Goal: Information Seeking & Learning: Learn about a topic

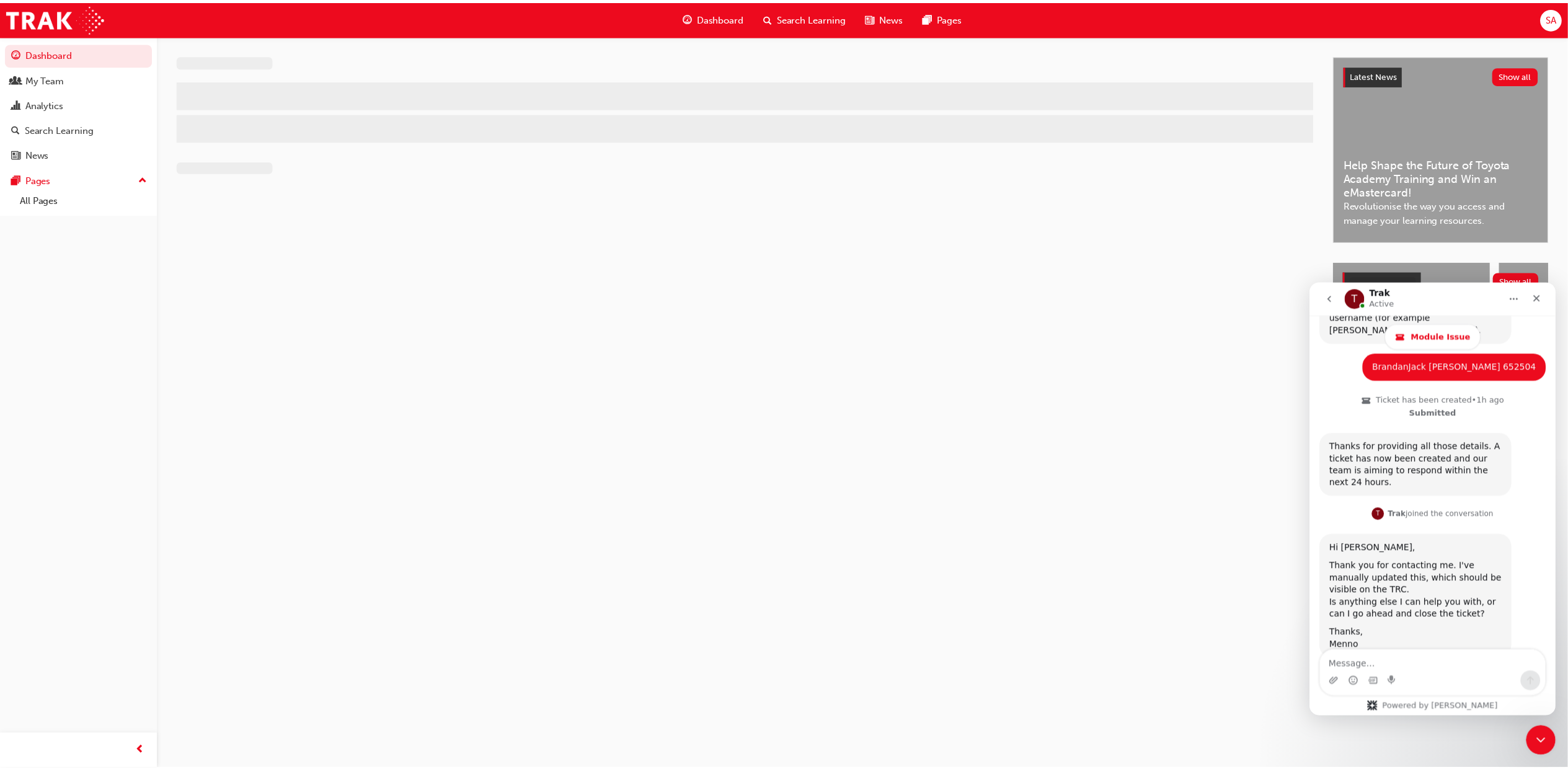
scroll to position [722, 0]
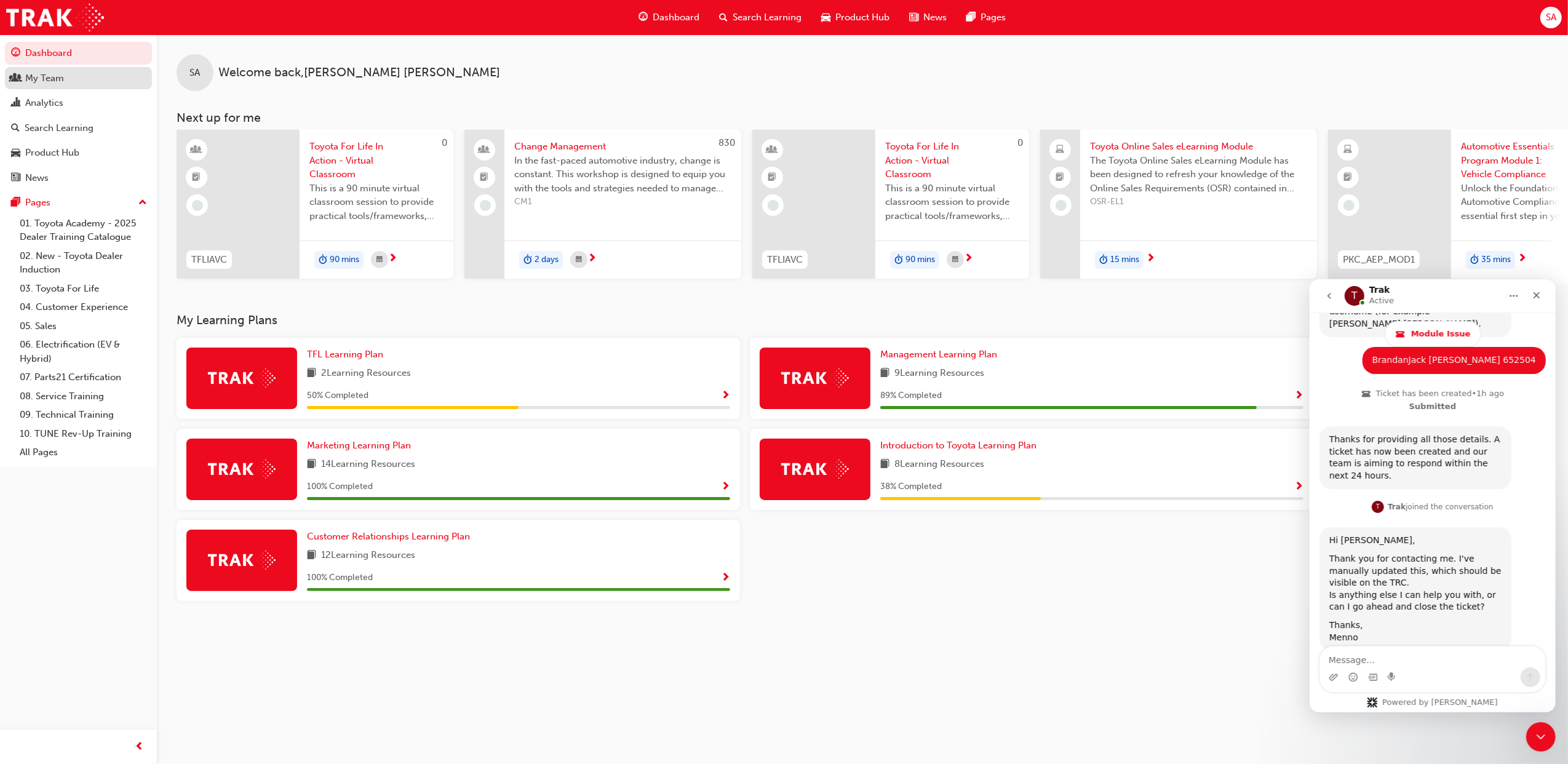
click at [30, 82] on div "My Team" at bounding box center [44, 78] width 39 height 14
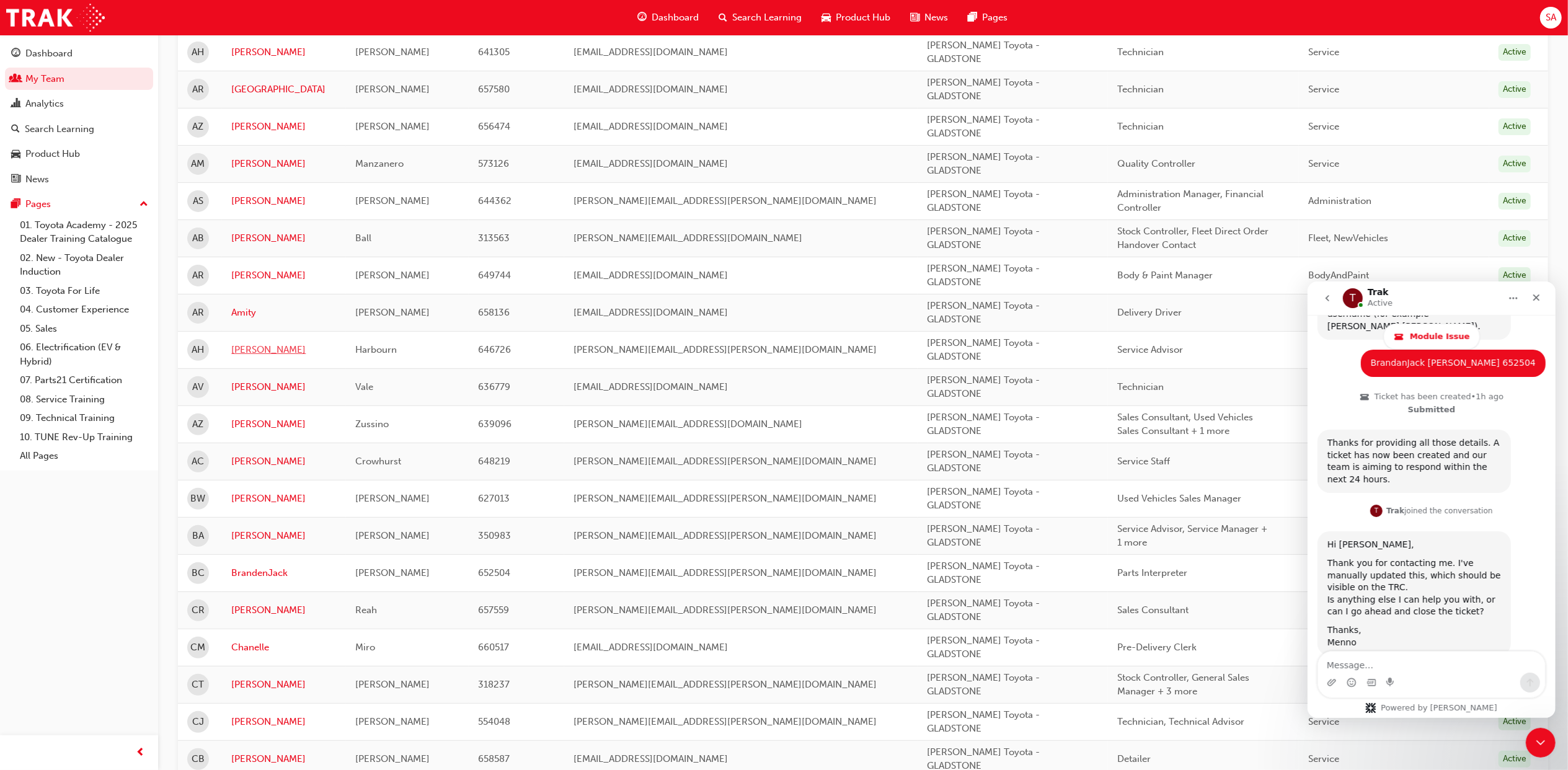
scroll to position [248, 0]
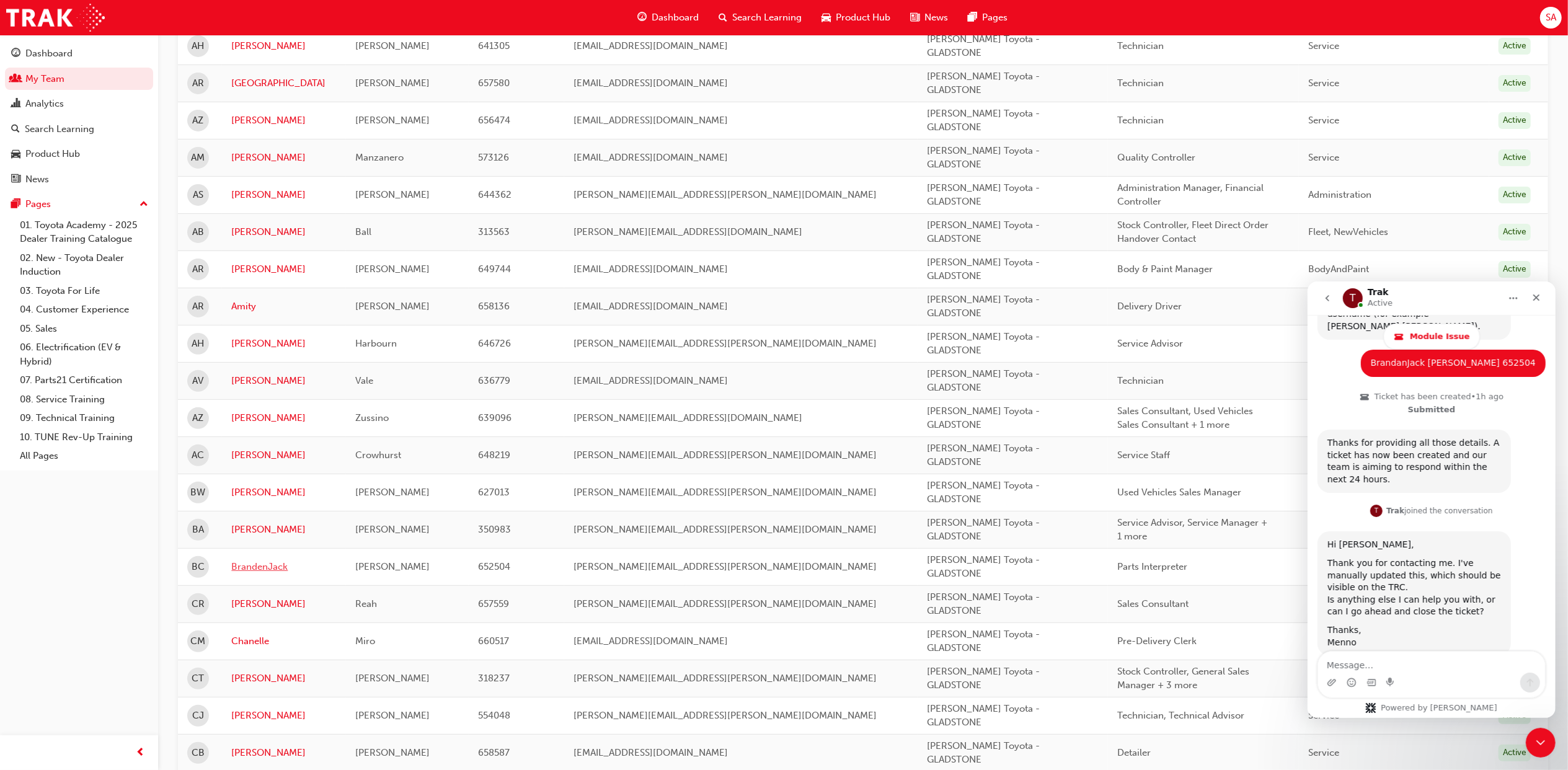
click at [258, 572] on link "BrandenJack" at bounding box center [284, 566] width 106 height 15
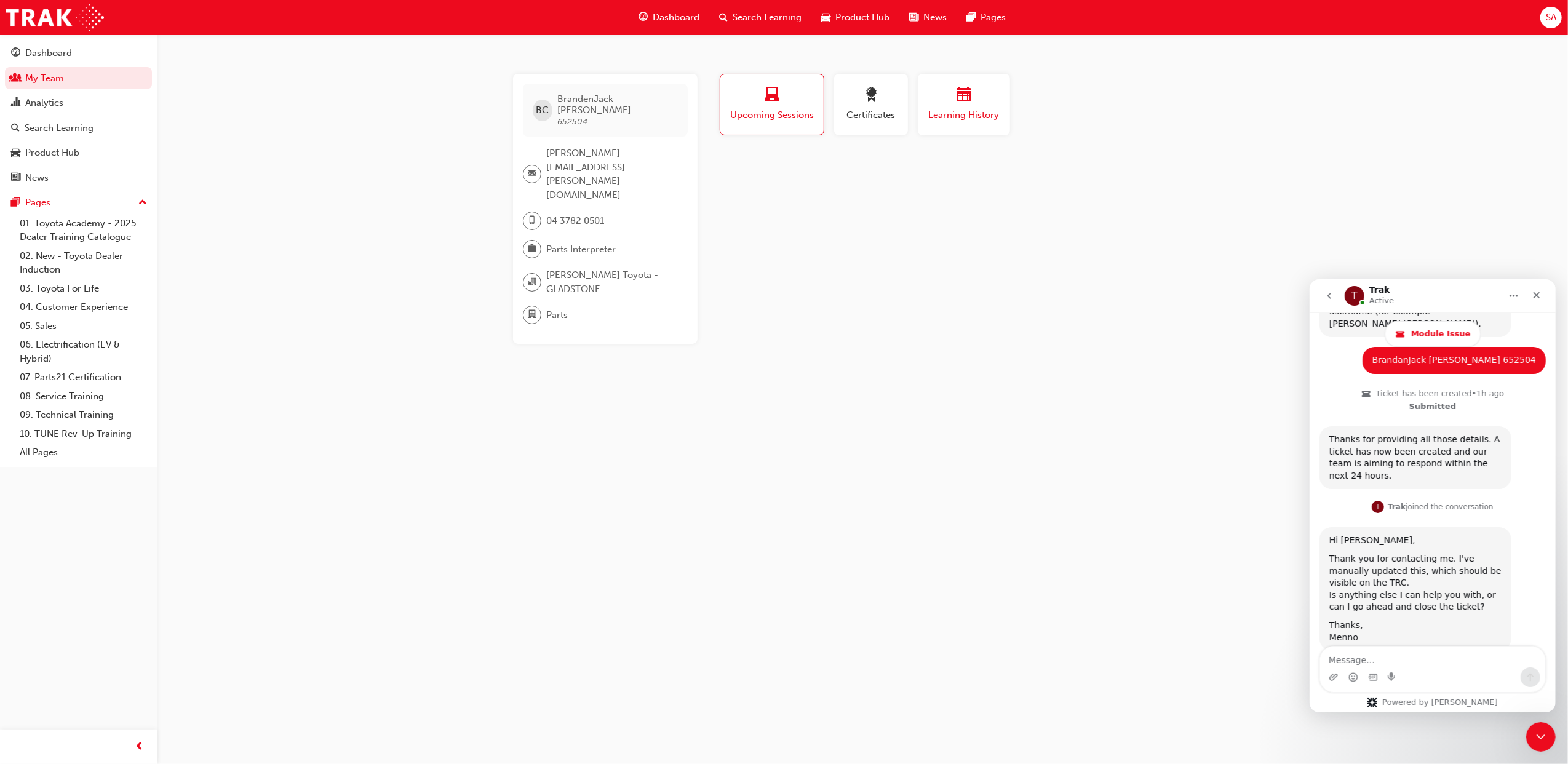
click at [961, 116] on span "Learning History" at bounding box center [963, 115] width 74 height 14
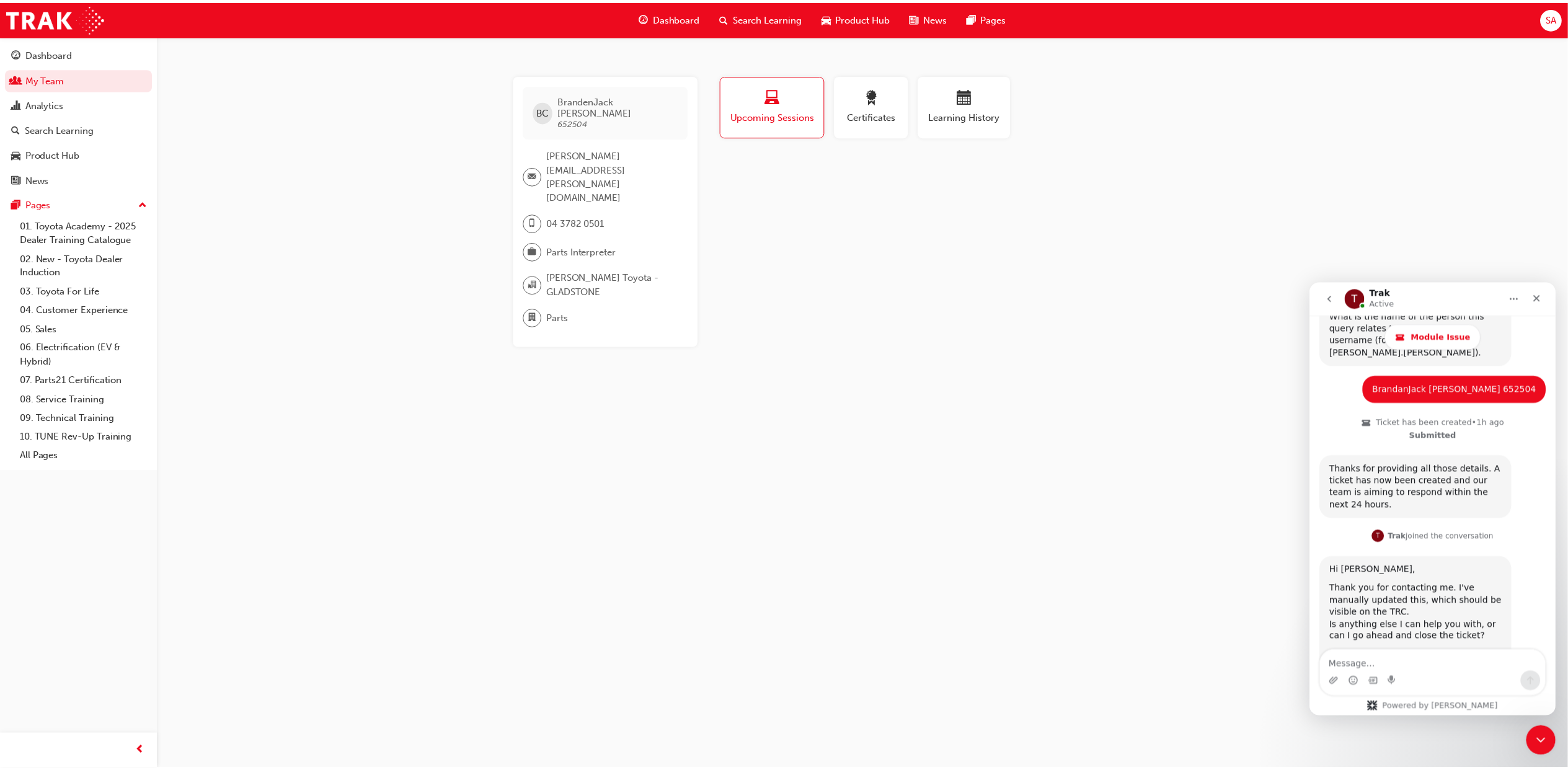
scroll to position [722, 0]
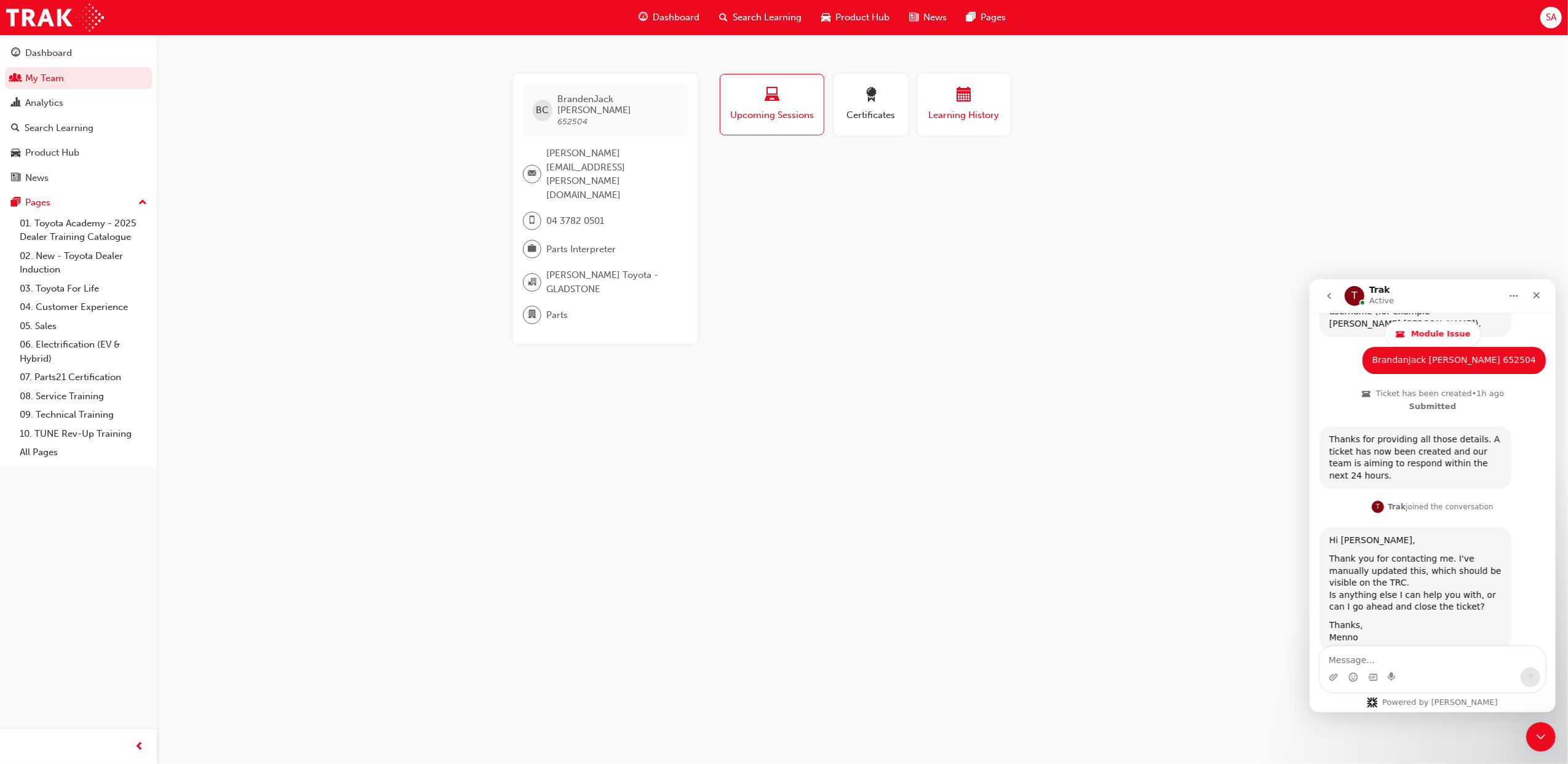
click at [957, 97] on span "calendar-icon" at bounding box center [963, 96] width 14 height 17
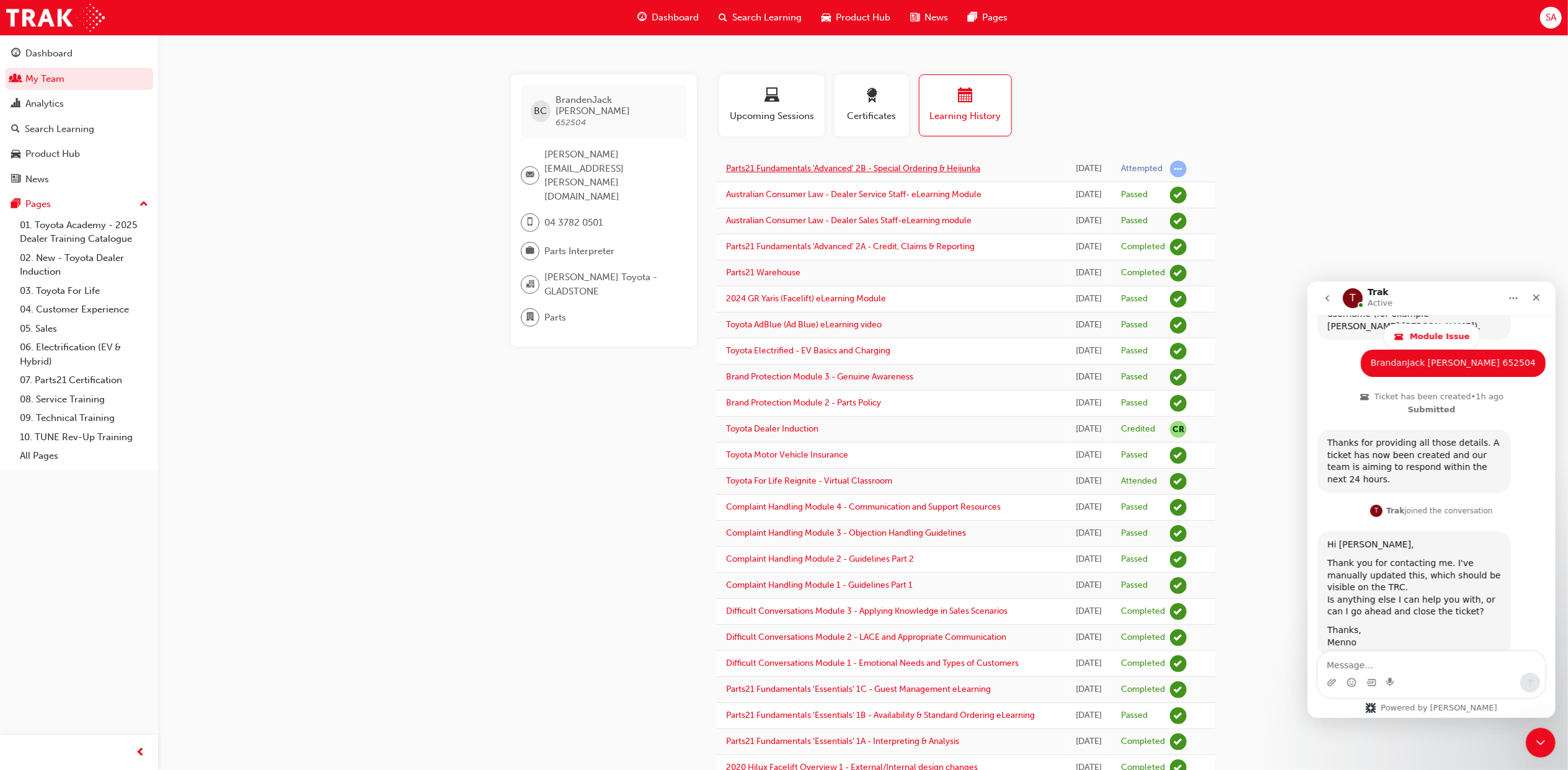
click at [832, 164] on link "Parts21 Fundamentals 'Advanced' 2B - Special Ordering & Heijunka" at bounding box center [853, 169] width 254 height 11
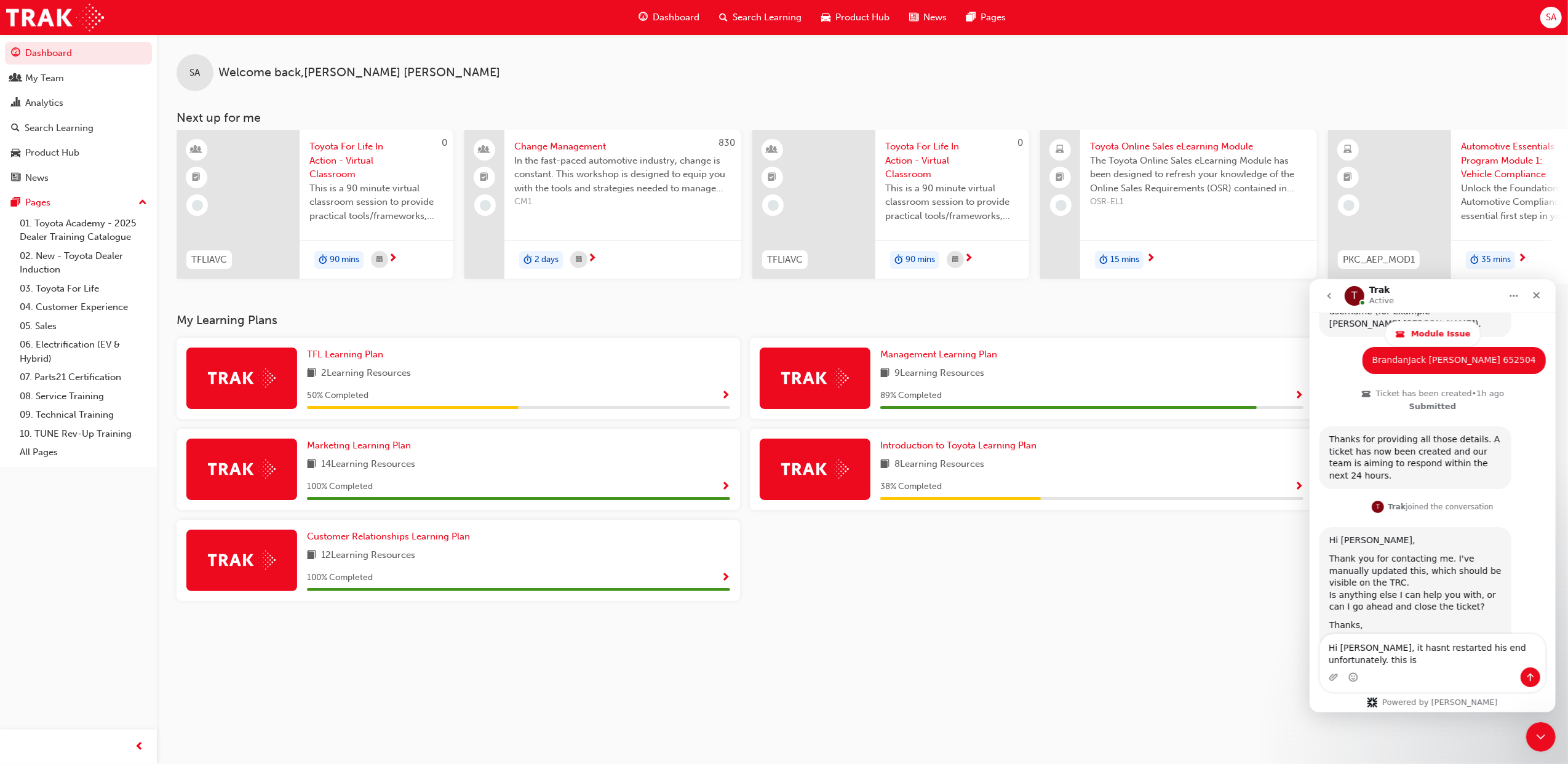
scroll to position [729, 0]
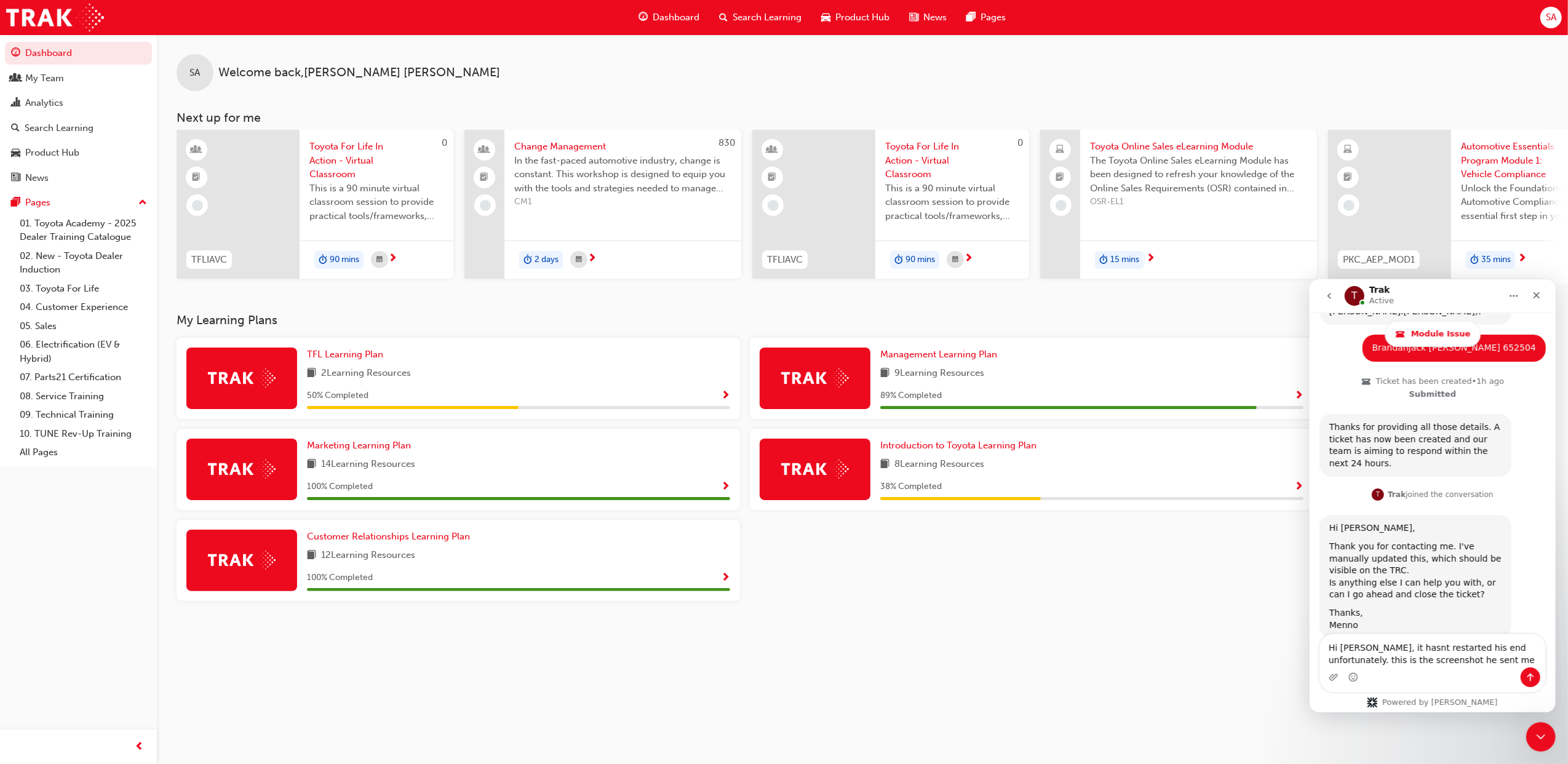
type textarea "Hi Menno, it hasnt restarted his end unfortunately. this is the screenshot he s…"
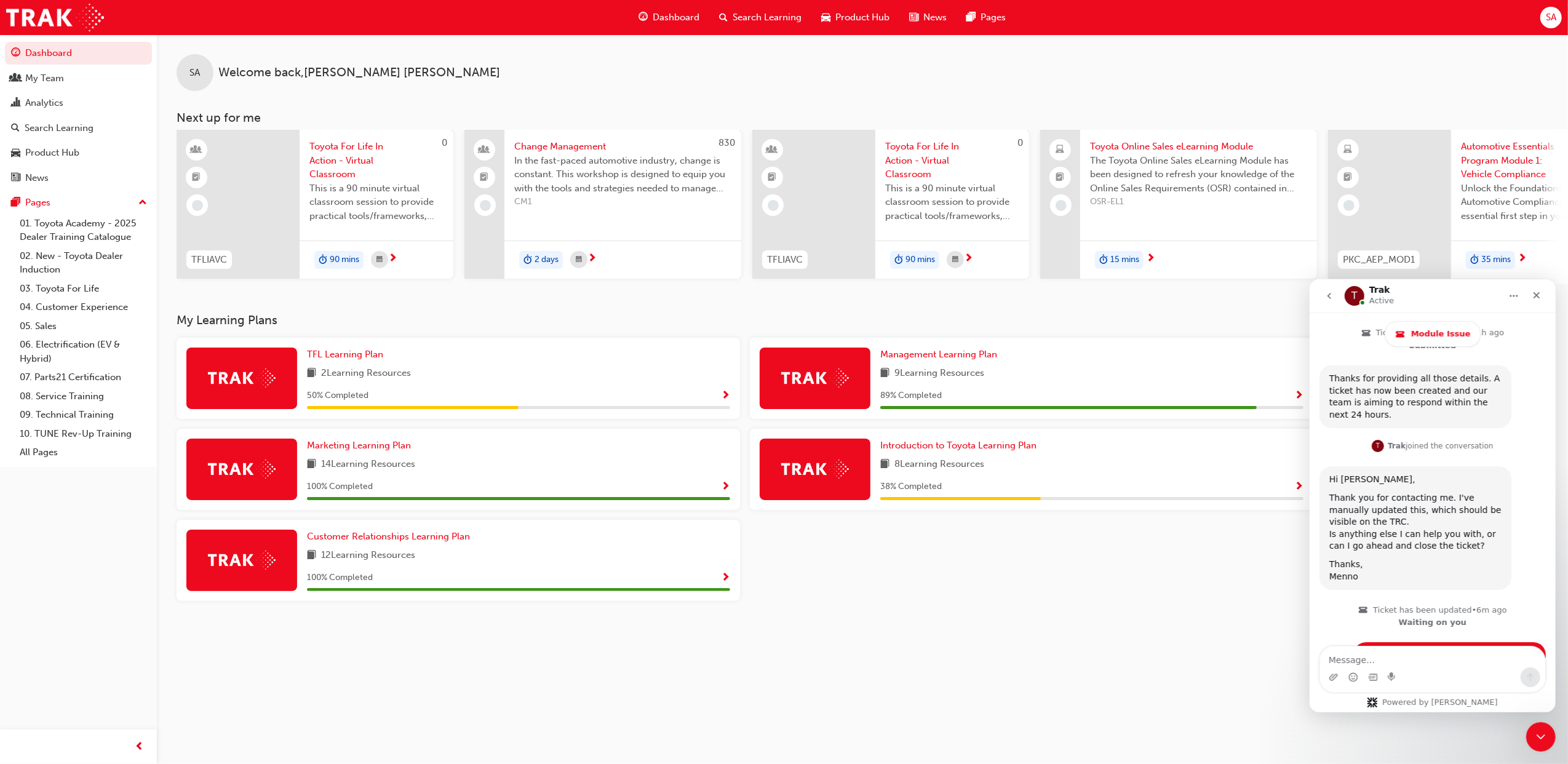
scroll to position [820, 0]
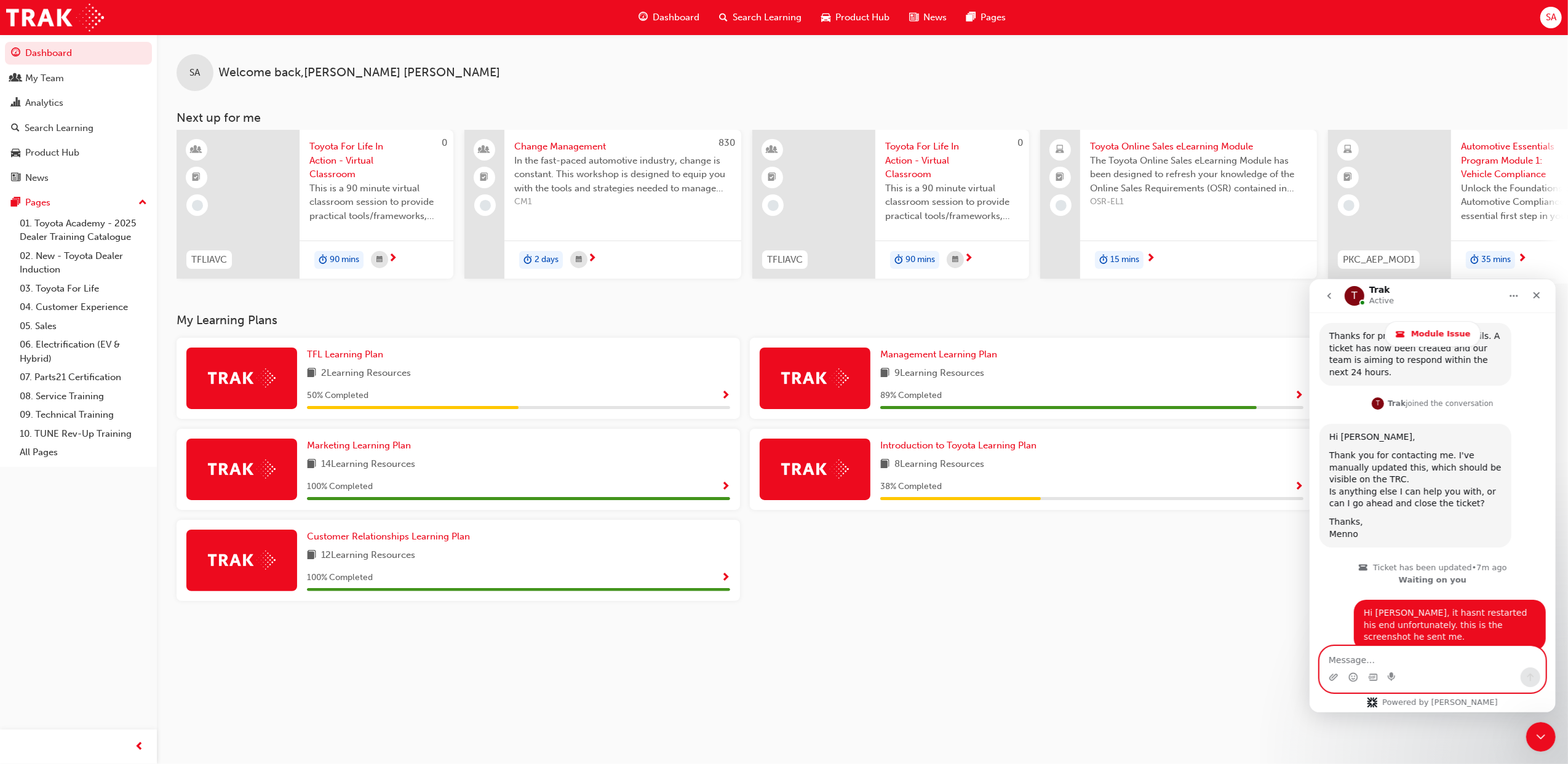
click at [1379, 661] on textarea "Message…" at bounding box center [1432, 656] width 225 height 21
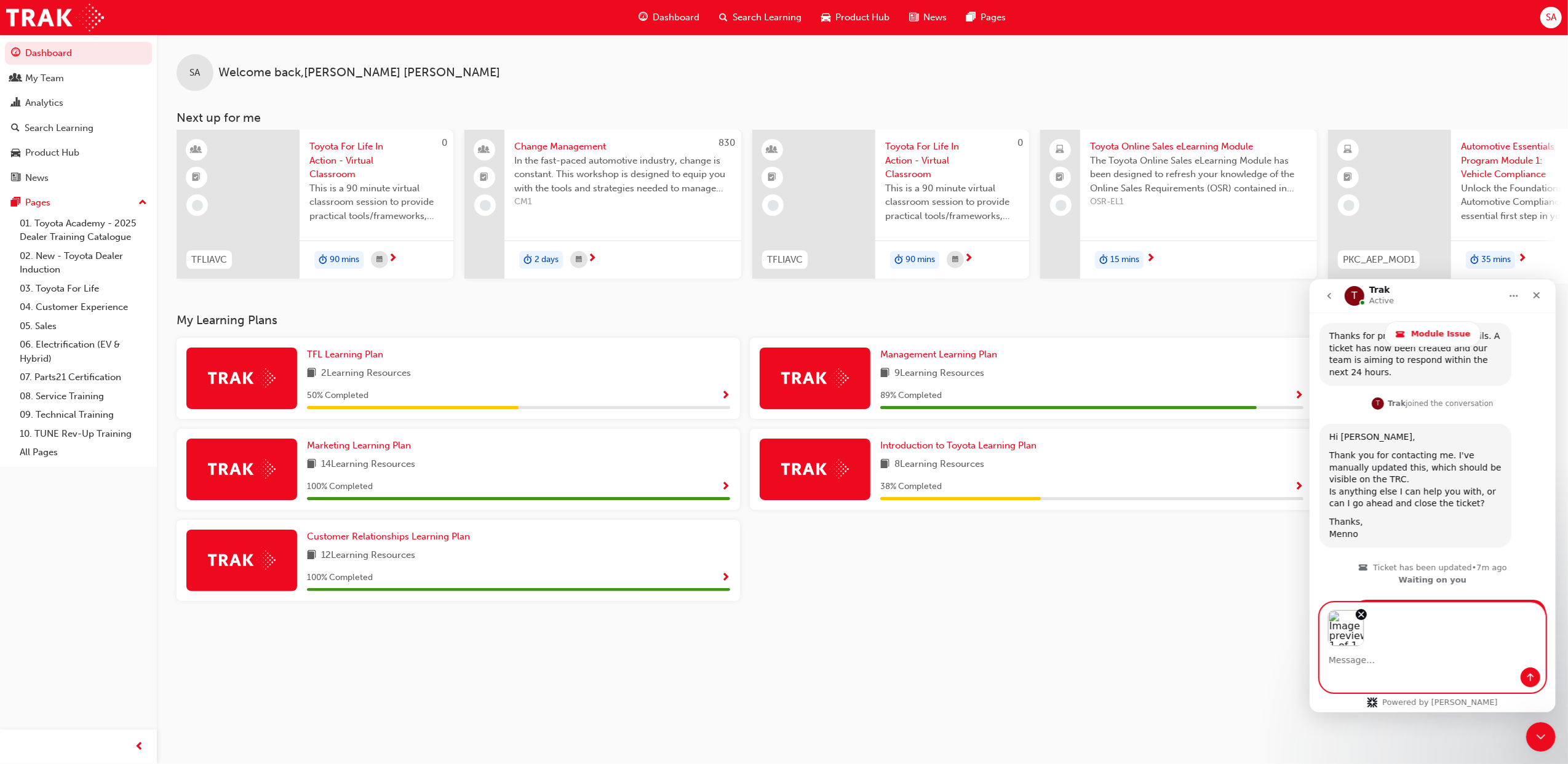
scroll to position [864, 0]
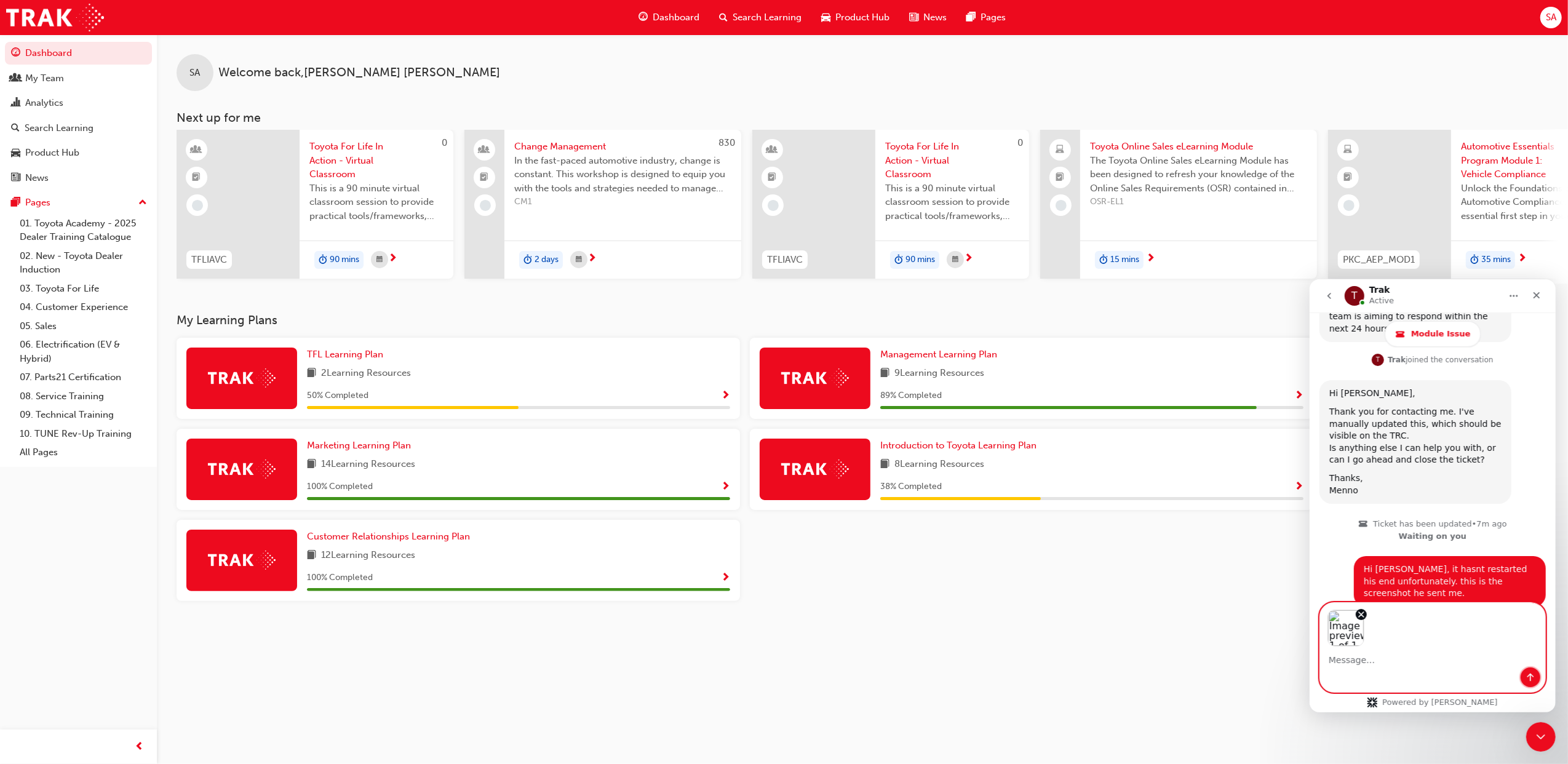
click at [1533, 672] on icon "Send a message…" at bounding box center [1529, 676] width 10 height 10
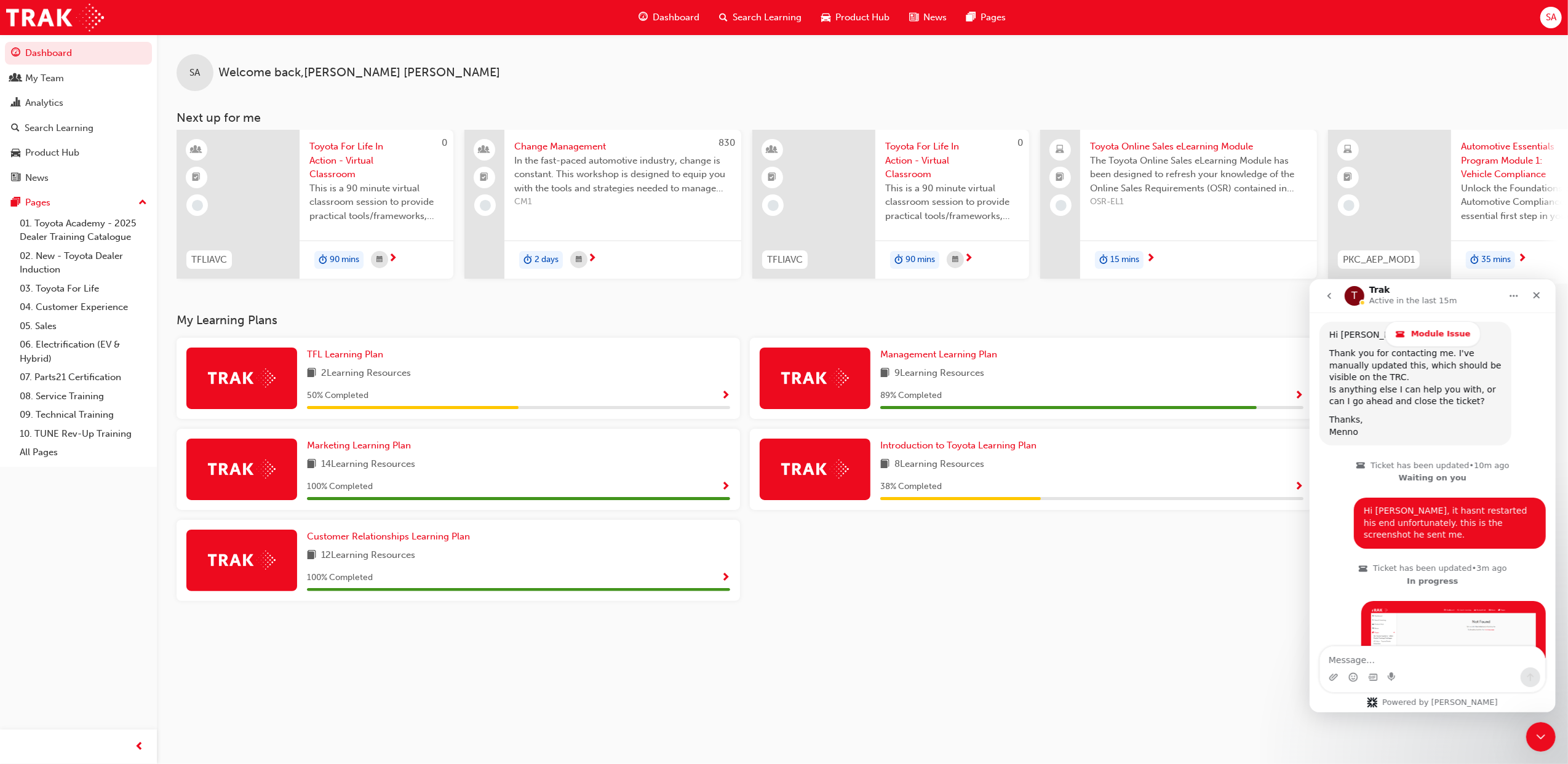
scroll to position [923, 0]
